Goal: Navigation & Orientation: Find specific page/section

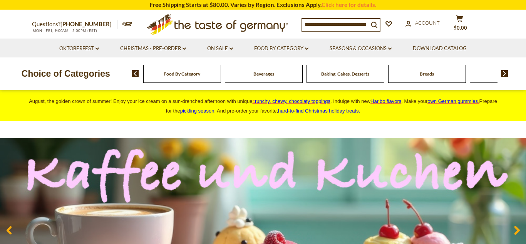
click at [221, 70] on div "Baking, Cakes, Desserts" at bounding box center [182, 74] width 78 height 18
click at [344, 76] on span "Baking, Cakes, Desserts" at bounding box center [345, 74] width 48 height 6
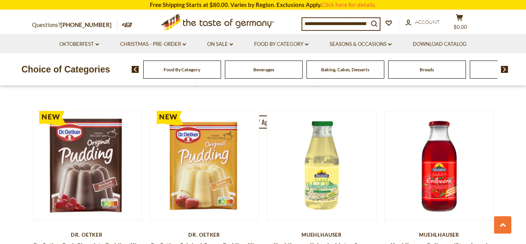
scroll to position [1636, 0]
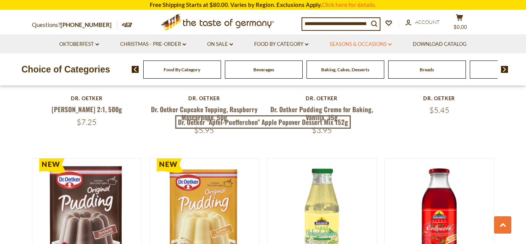
click at [376, 45] on link "Seasons & Occasions dropdown_arrow" at bounding box center [360, 44] width 62 height 8
